Goal: Communication & Community: Answer question/provide support

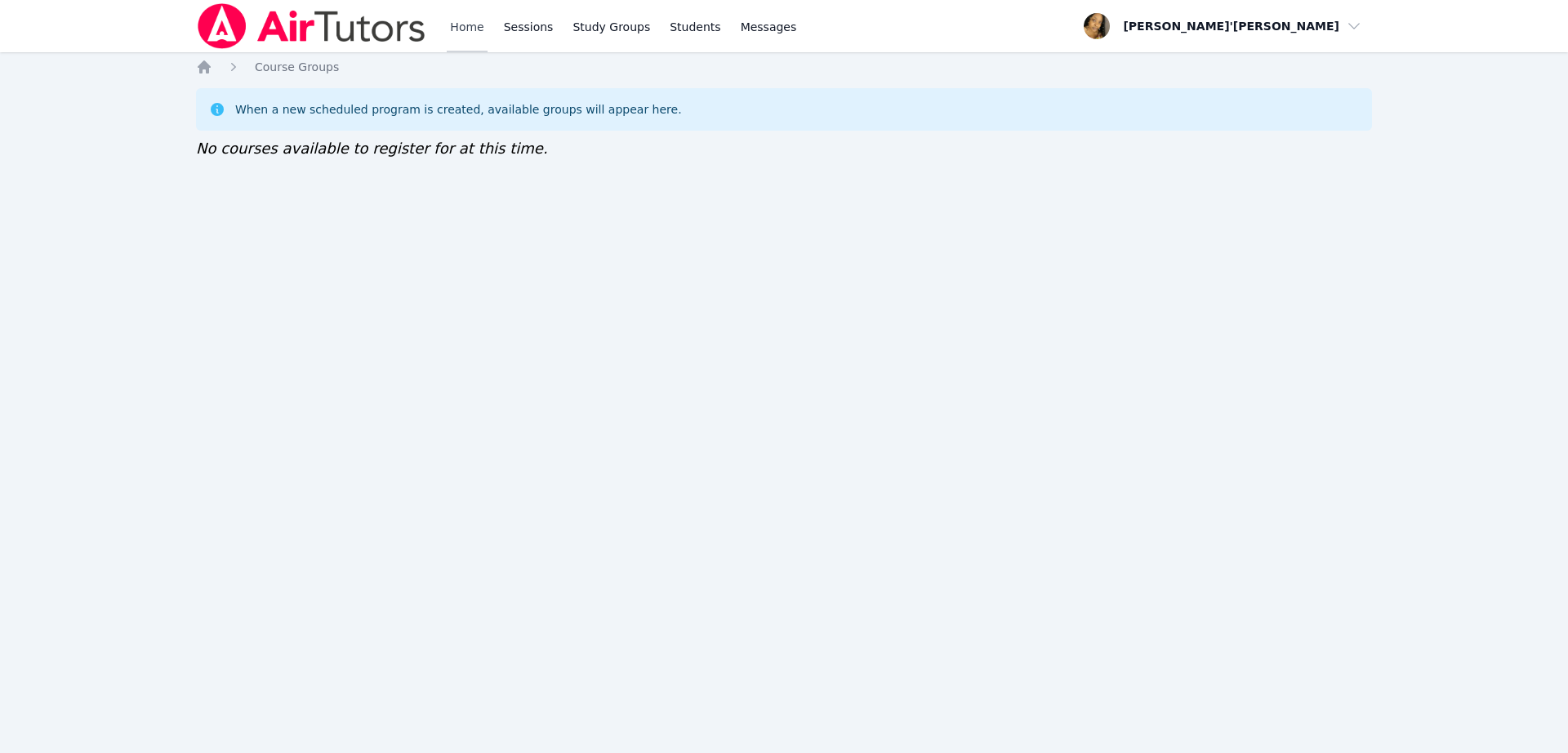
click at [478, 29] on link "Home" at bounding box center [466, 26] width 40 height 52
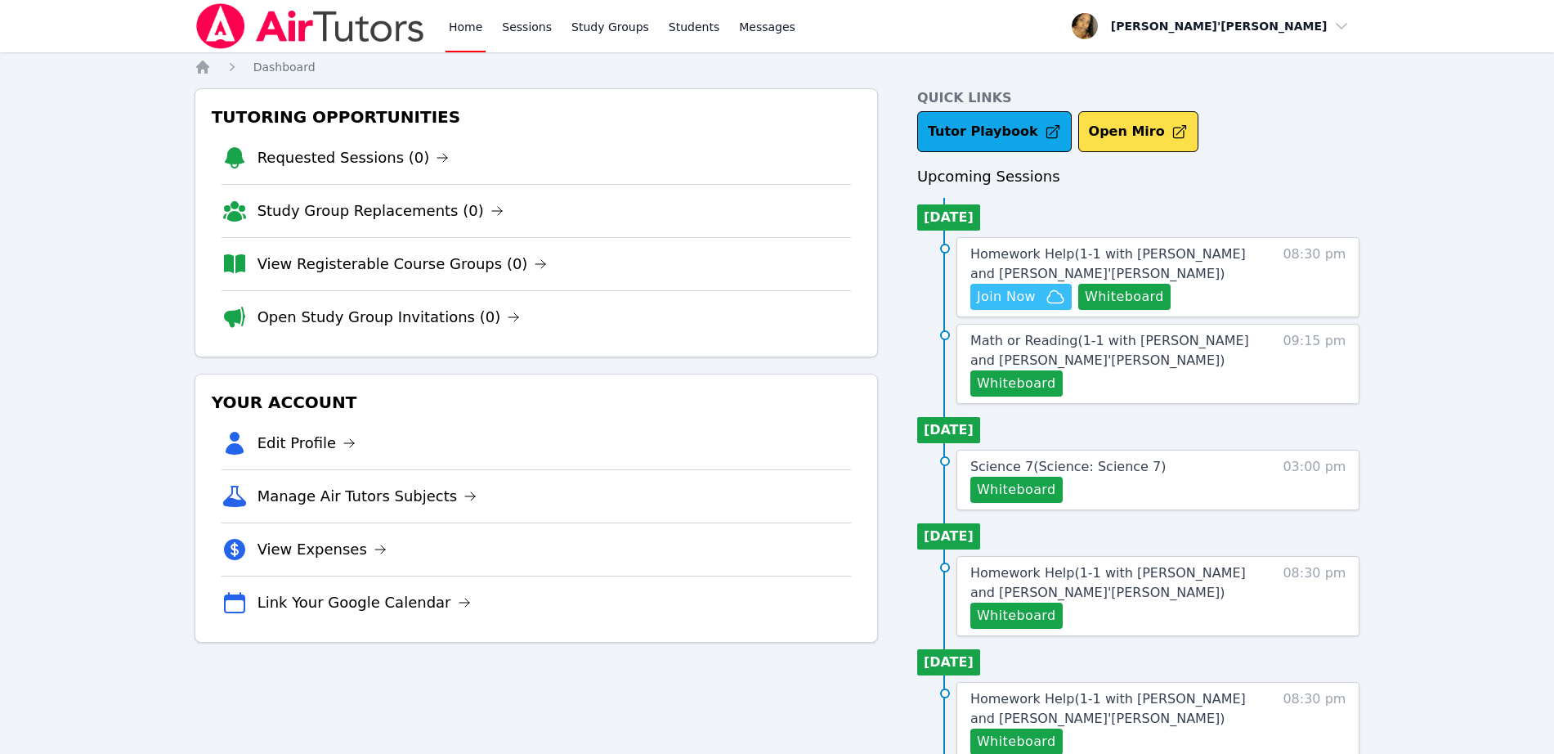
click at [1031, 298] on span "Join Now" at bounding box center [1006, 297] width 59 height 20
click at [984, 384] on button "Whiteboard" at bounding box center [1016, 383] width 92 height 26
click at [739, 30] on span "Messages" at bounding box center [767, 27] width 56 height 16
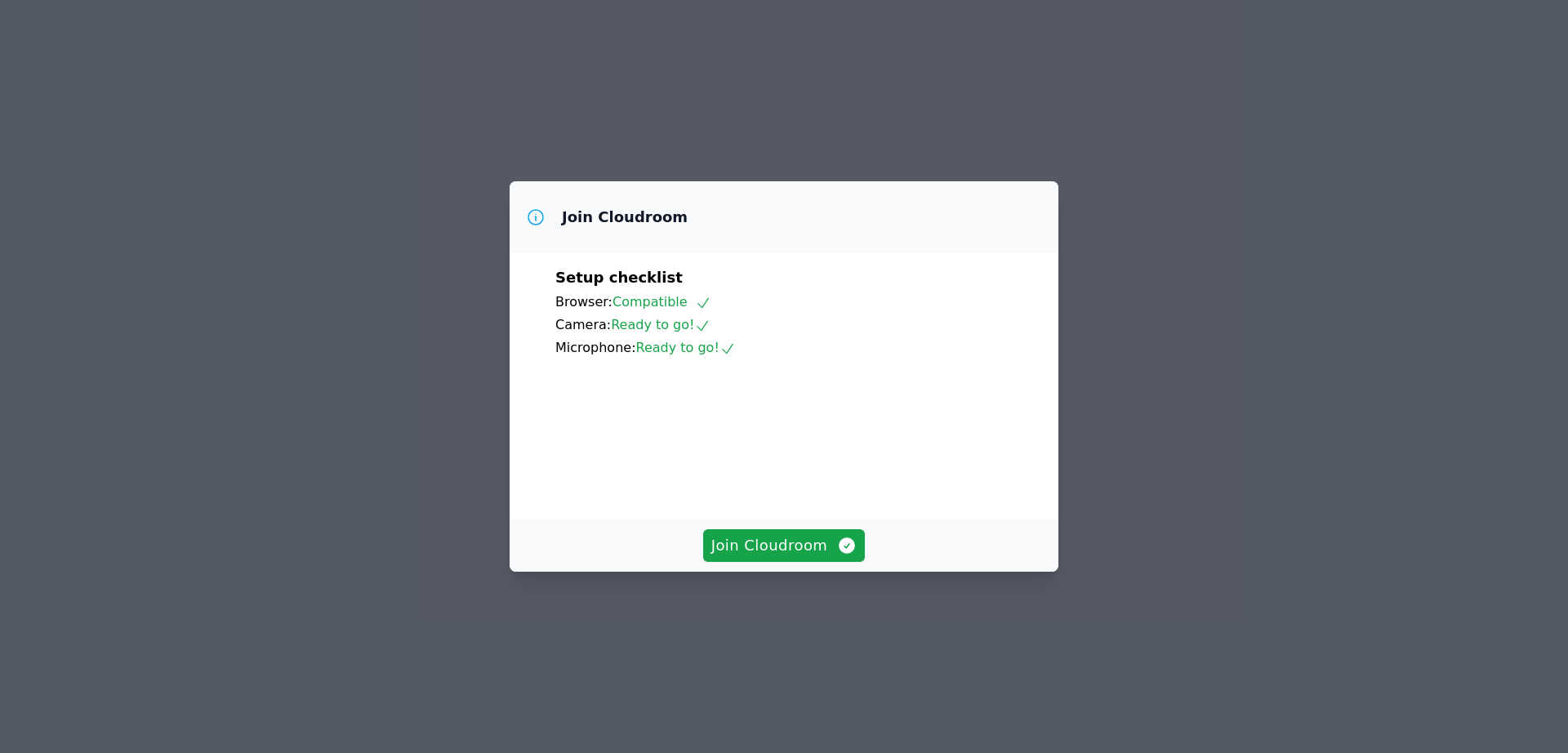
click at [788, 519] on div "Setup checklist Browser: Compatible Camera: Ready to go! Microphone: Ready to g…" at bounding box center [783, 385] width 548 height 266
click at [767, 557] on span "Join Cloudroom" at bounding box center [784, 545] width 146 height 23
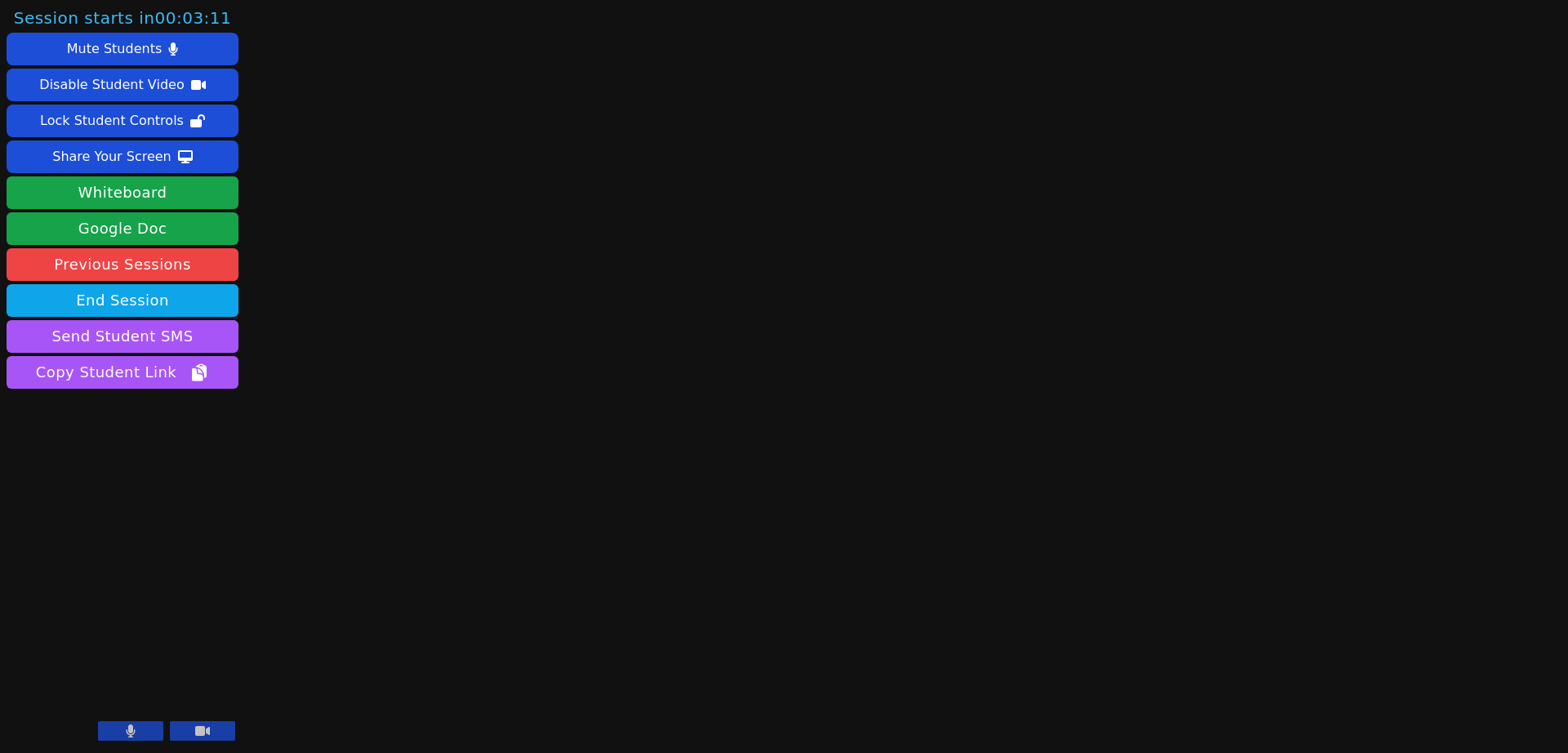
click at [134, 740] on button at bounding box center [130, 731] width 65 height 20
click at [346, 534] on div "Session starts in 00:03:10 Mute Students Disable Student Video Lock Student Con…" at bounding box center [784, 376] width 1568 height 753
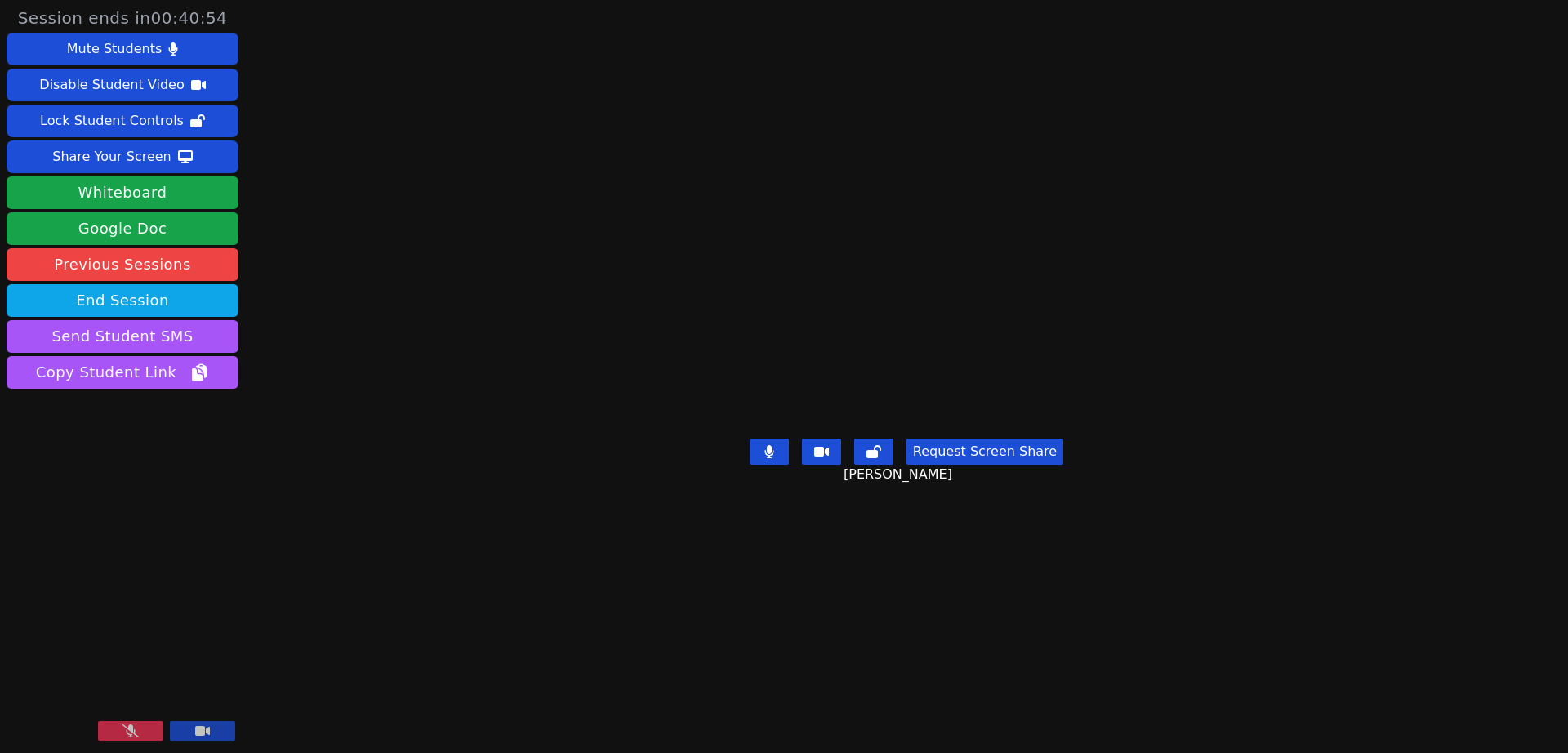
click at [120, 728] on button at bounding box center [130, 731] width 65 height 20
click at [132, 198] on button "Whiteboard" at bounding box center [123, 193] width 232 height 33
